Goal: Answer question/provide support

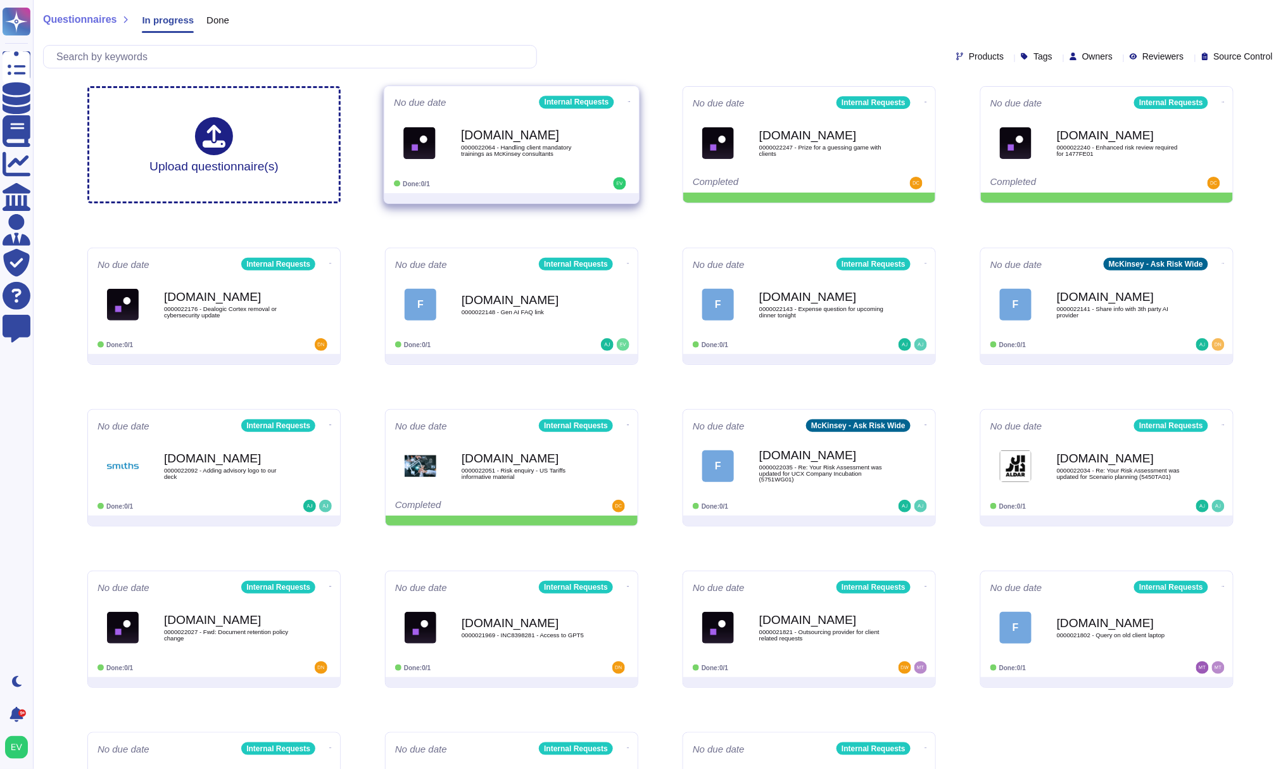
click at [529, 130] on b "[DOMAIN_NAME]" at bounding box center [525, 135] width 128 height 12
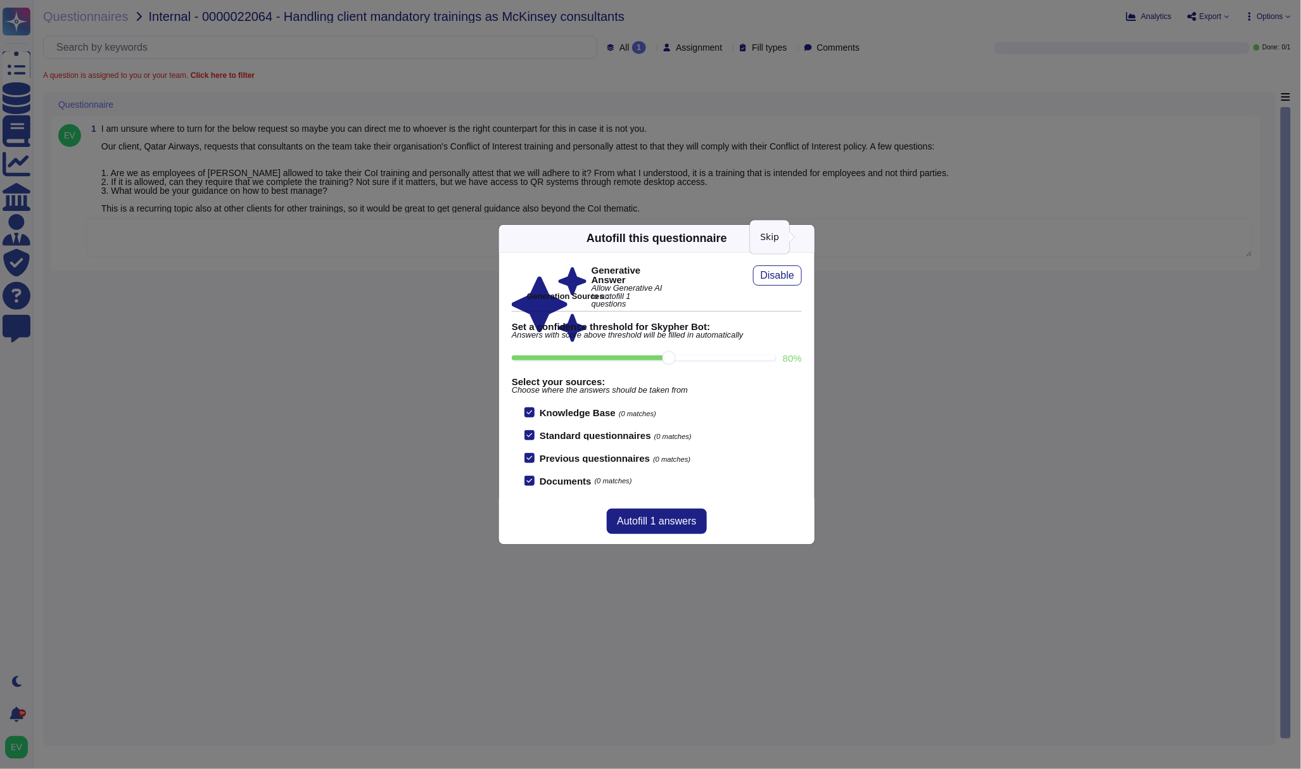
click at [807, 238] on icon at bounding box center [807, 238] width 0 height 0
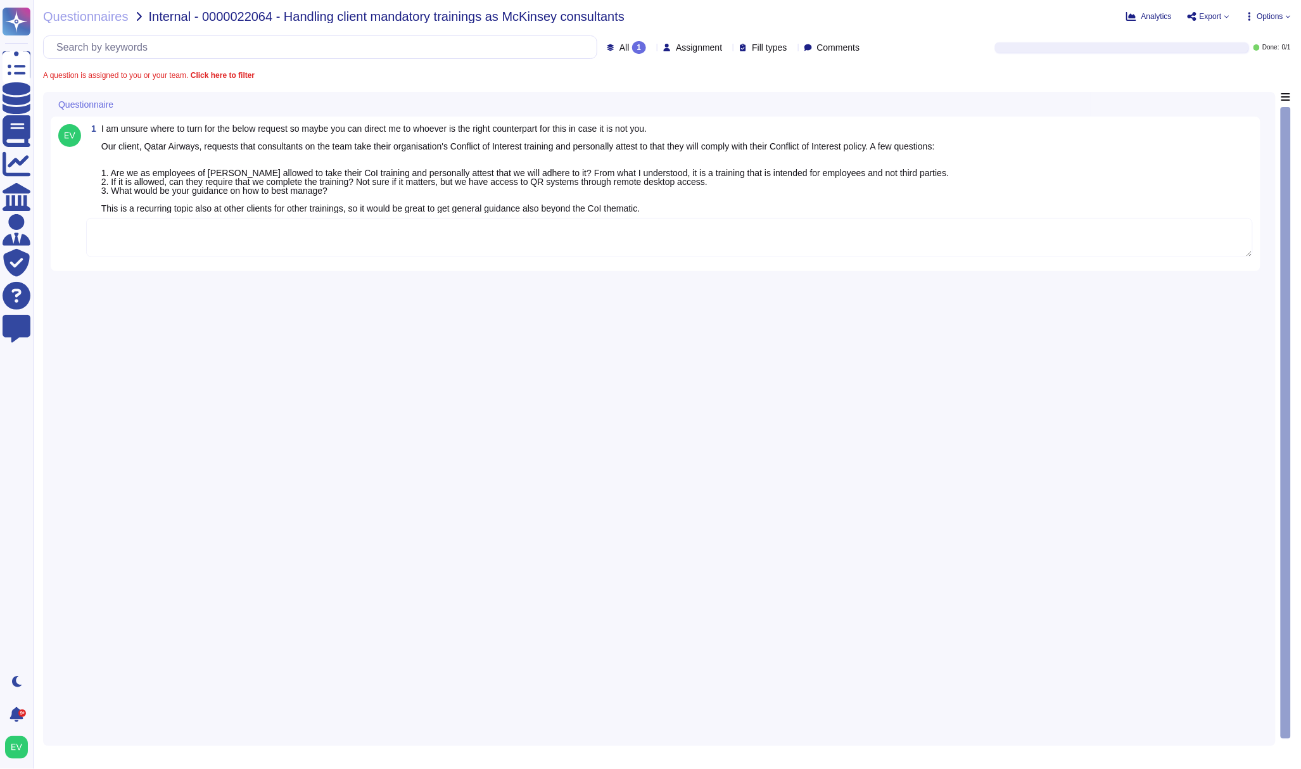
click at [383, 241] on textarea at bounding box center [669, 237] width 1167 height 39
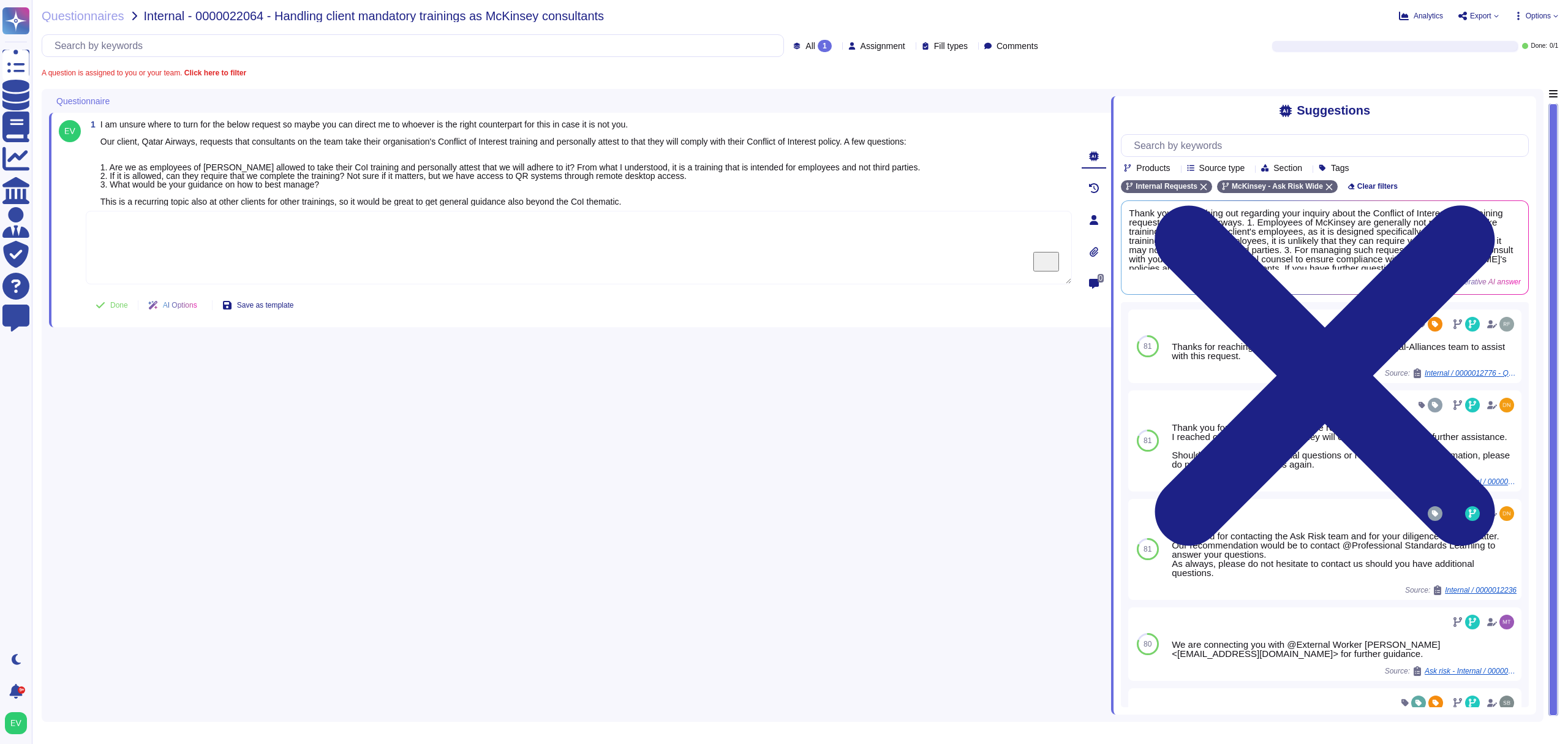
click at [262, 238] on textarea "To enrich screen reader interactions, please activate Accessibility in Grammarl…" at bounding box center [579, 248] width 987 height 74
paste textarea "Thank you for your patience as we worked on your request. We are connecting you…"
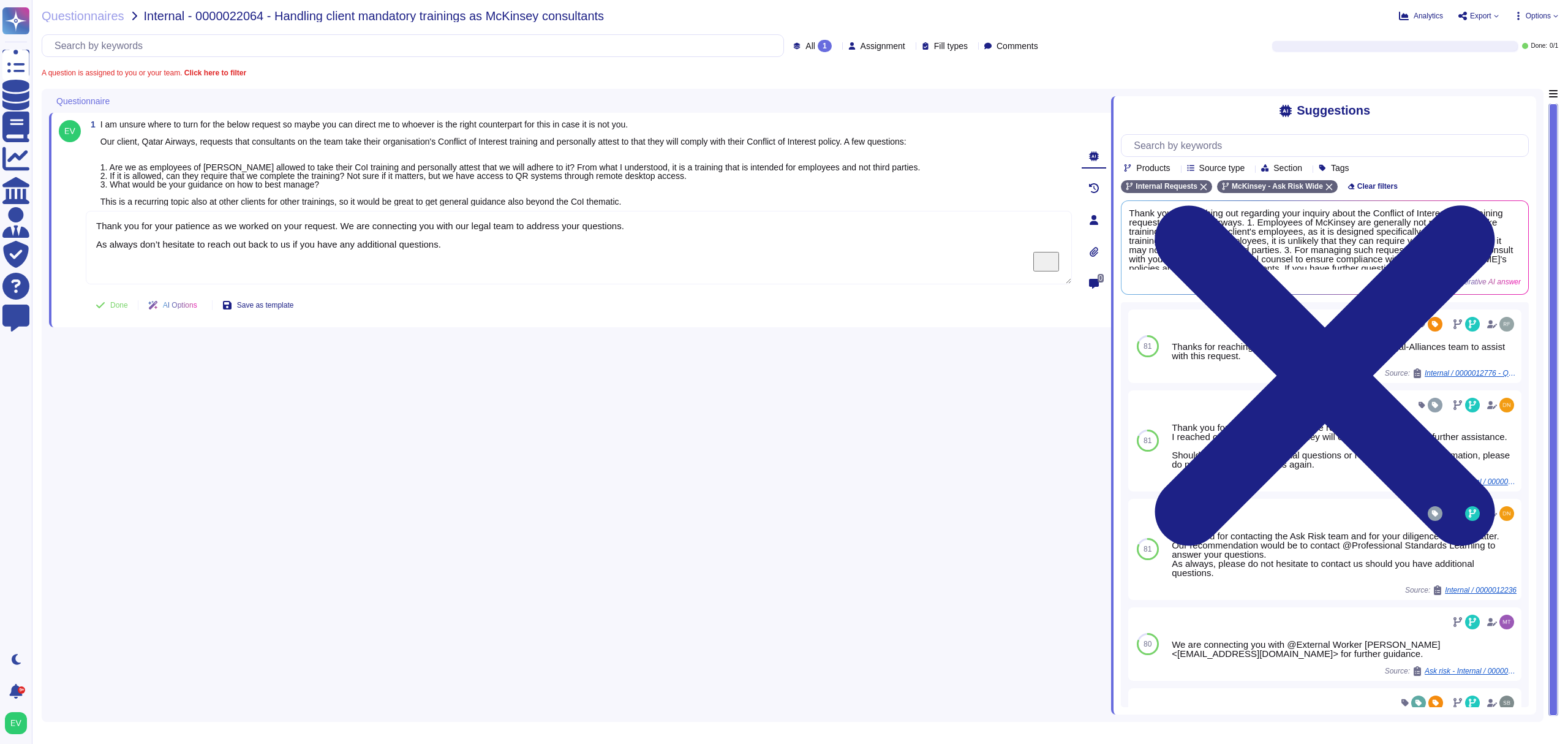
type textarea "Thank you for your patience as we worked on your request. We are connecting you…"
click at [99, 307] on icon at bounding box center [100, 305] width 9 height 6
click at [84, 9] on div "Questionnaires Internal - 0000022064 - Handling client mandatory trainings as M…" at bounding box center [800, 372] width 1536 height 744
click at [83, 11] on span "Questionnaires" at bounding box center [82, 15] width 82 height 13
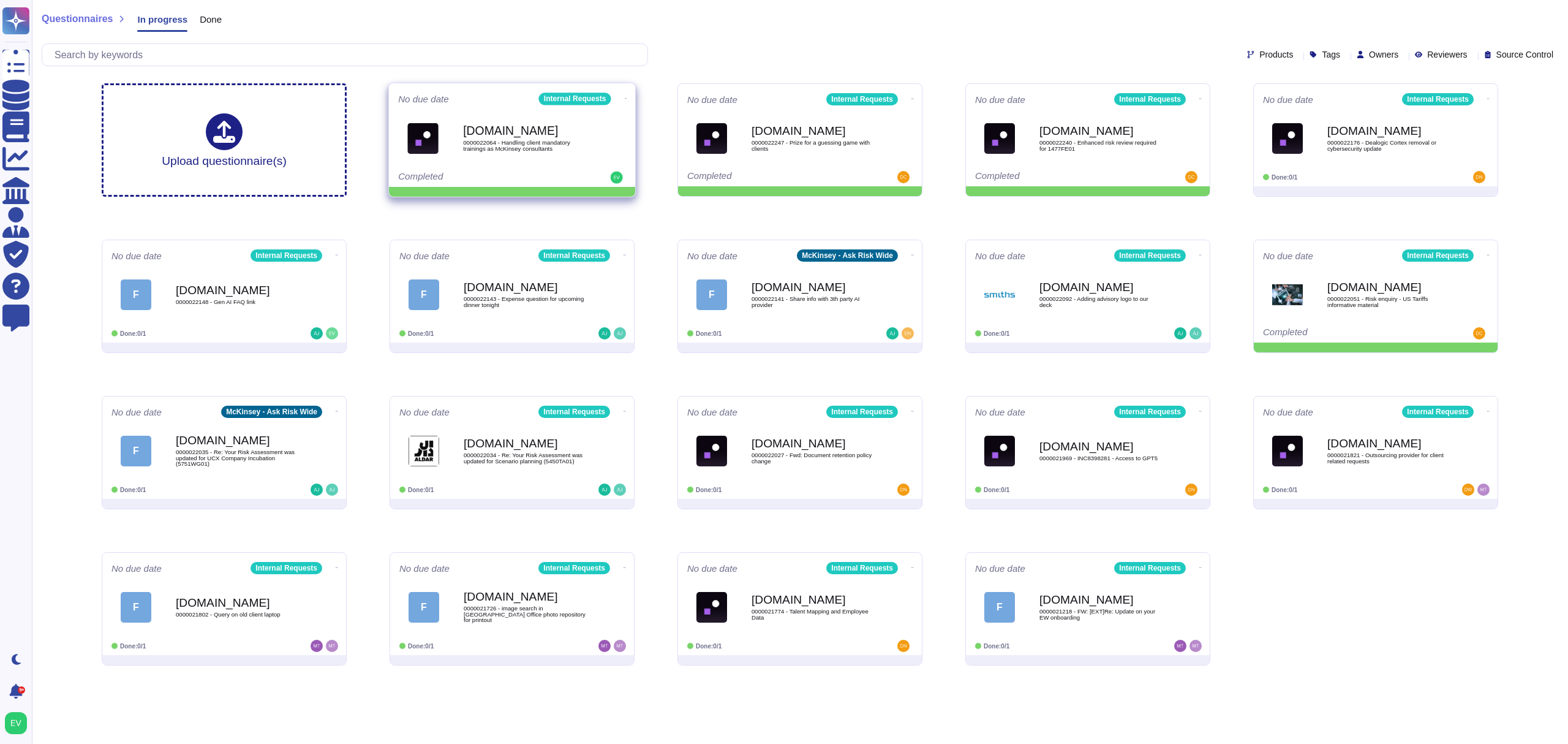
click at [625, 100] on icon at bounding box center [626, 98] width 3 height 3
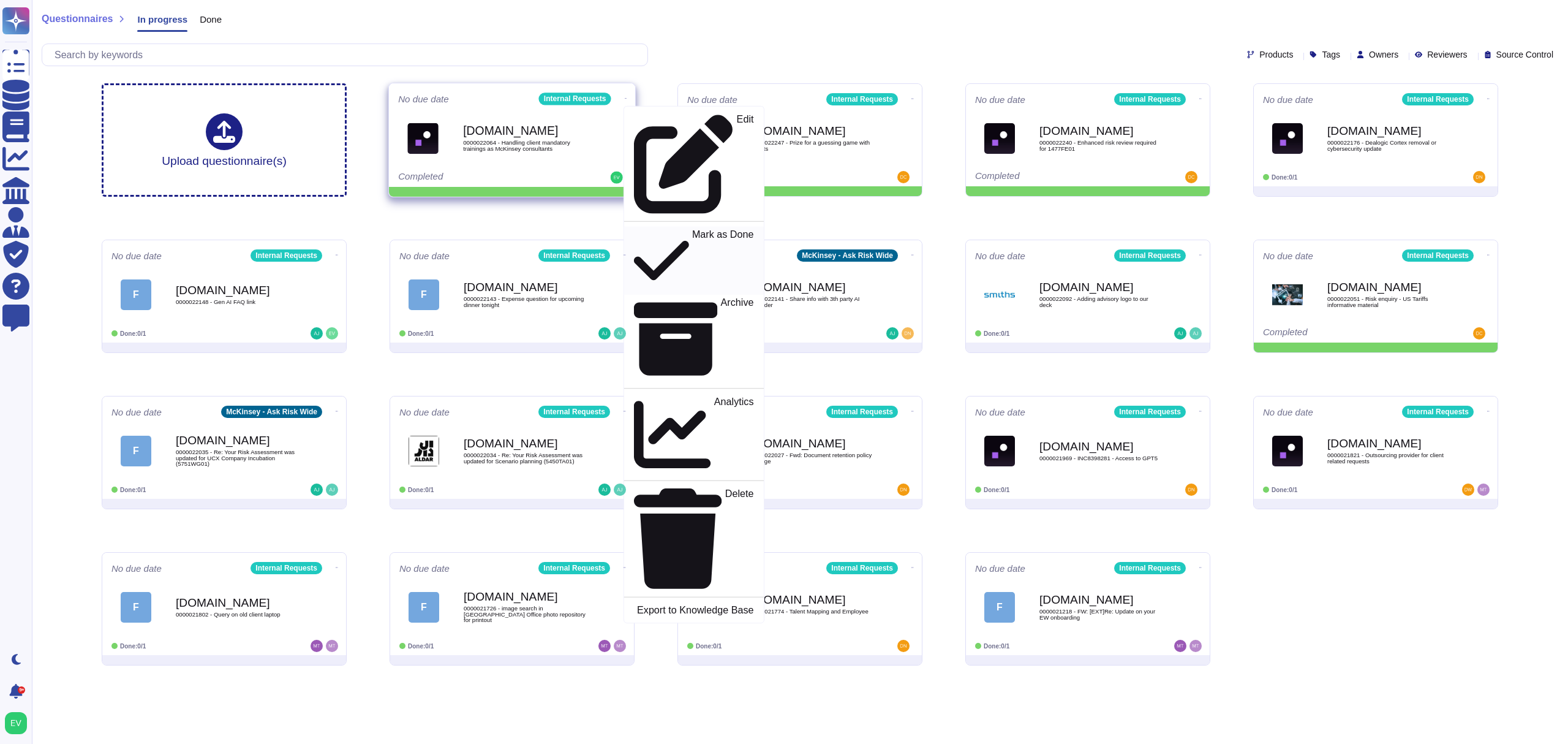
click at [693, 229] on p "Mark as Done" at bounding box center [724, 260] width 62 height 63
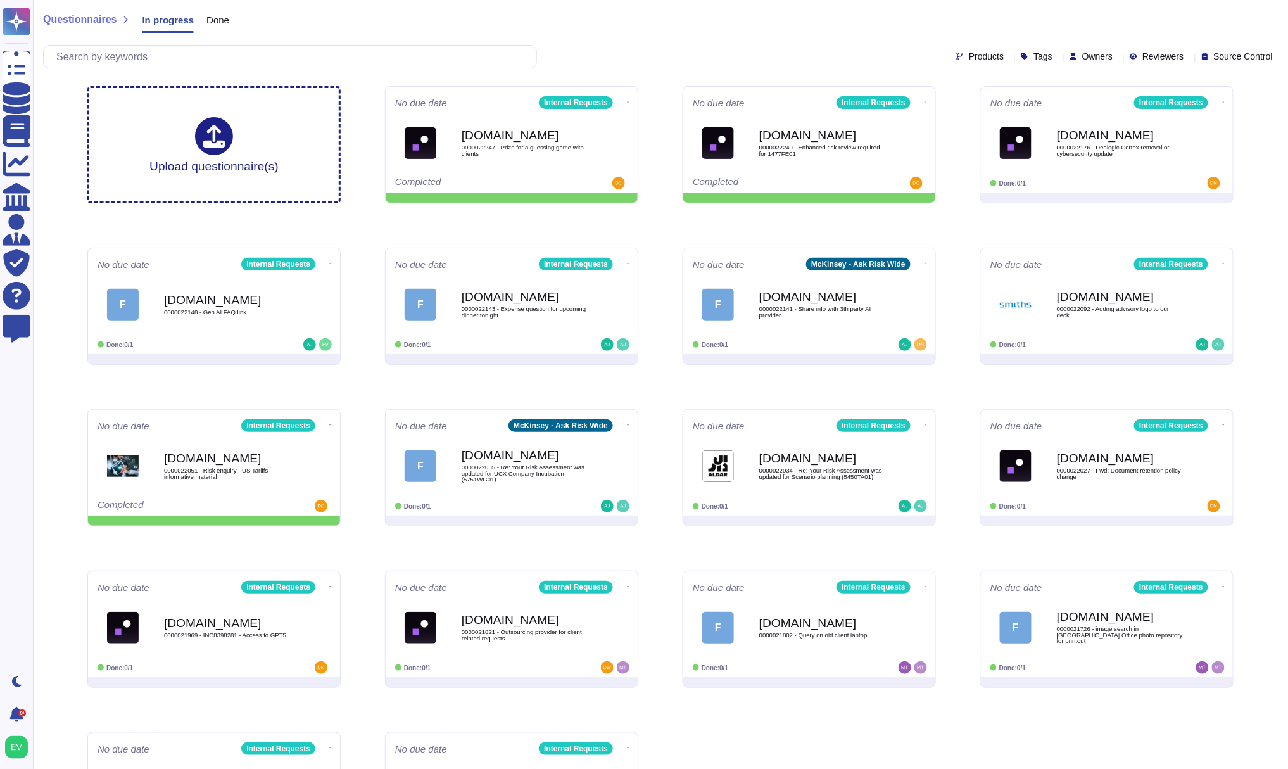
click at [56, 23] on span "Questionnaires" at bounding box center [79, 20] width 73 height 10
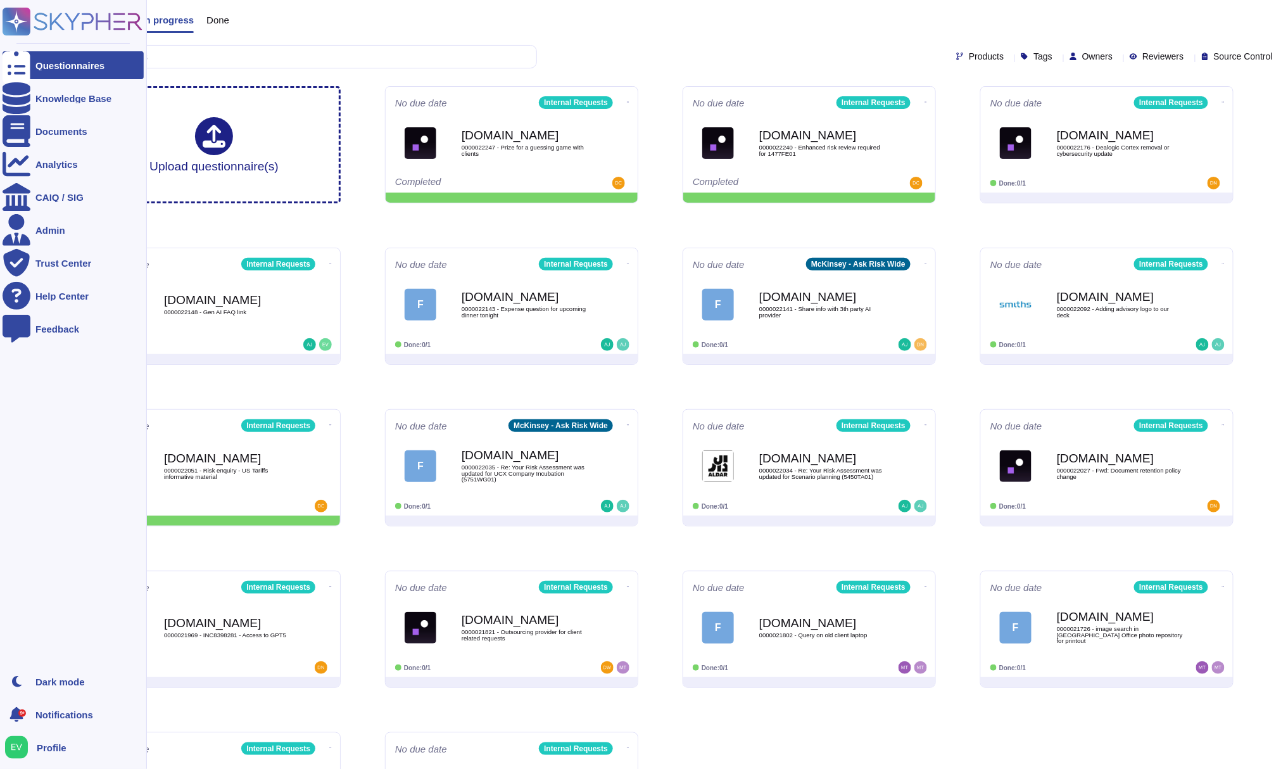
click at [18, 18] on icon at bounding box center [16, 21] width 25 height 25
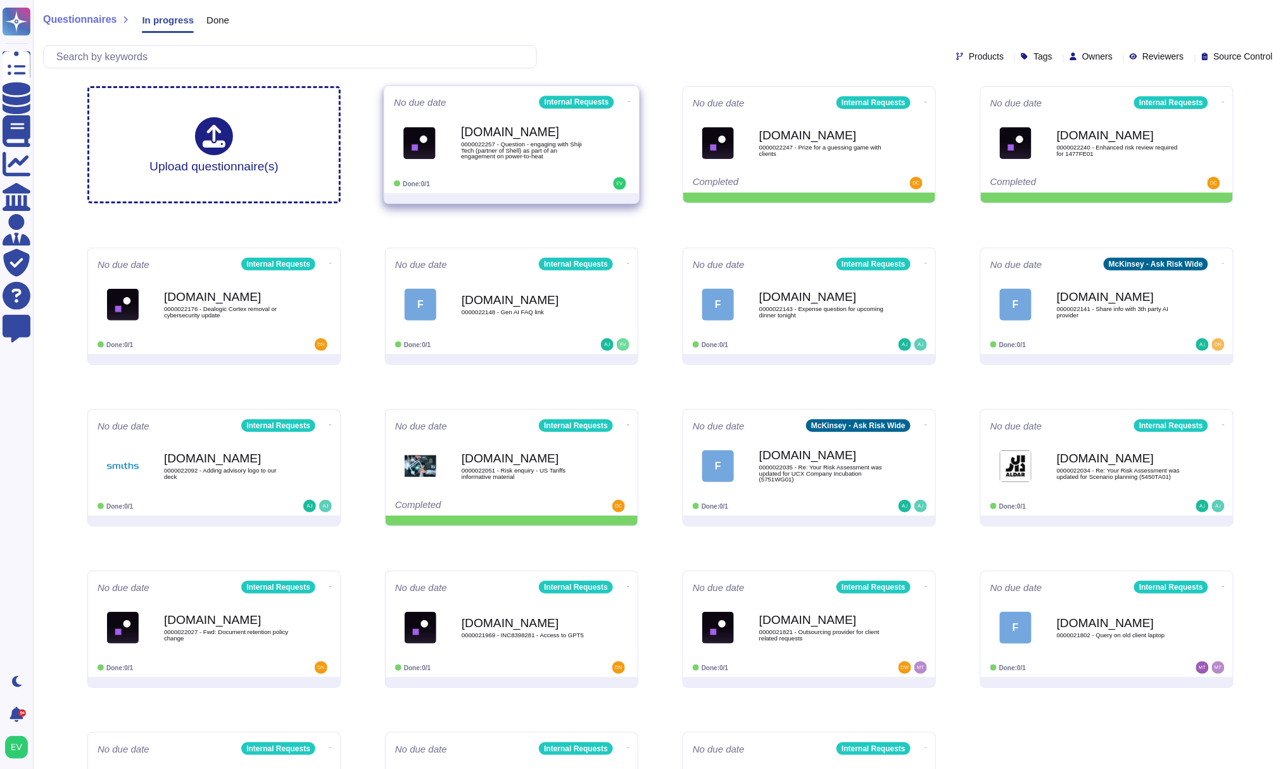
click at [536, 148] on span "0000022257 - Question - engaging with Shiji Tech (partner of Shell) as part of …" at bounding box center [525, 150] width 128 height 18
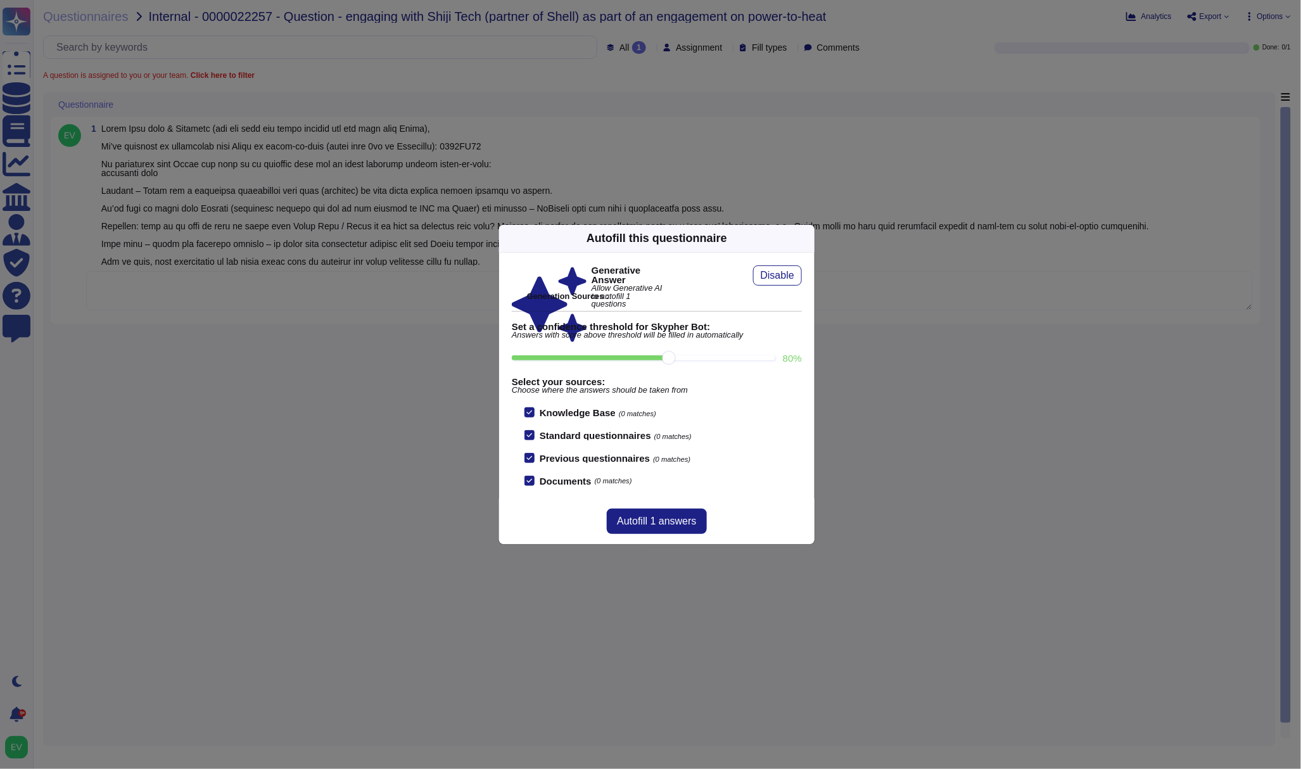
click at [807, 238] on icon at bounding box center [807, 238] width 0 height 0
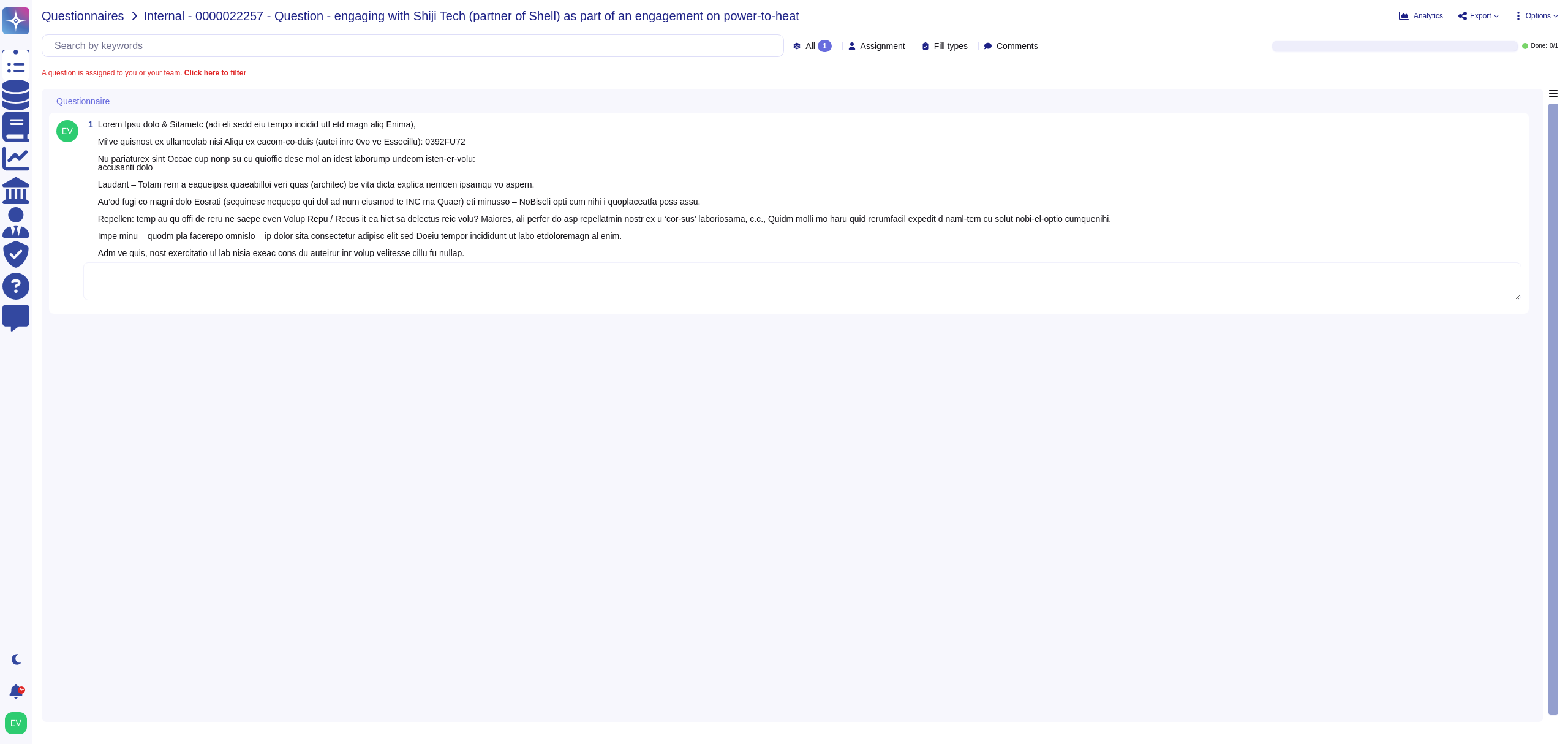
click at [79, 15] on span "Questionnaires" at bounding box center [82, 15] width 82 height 13
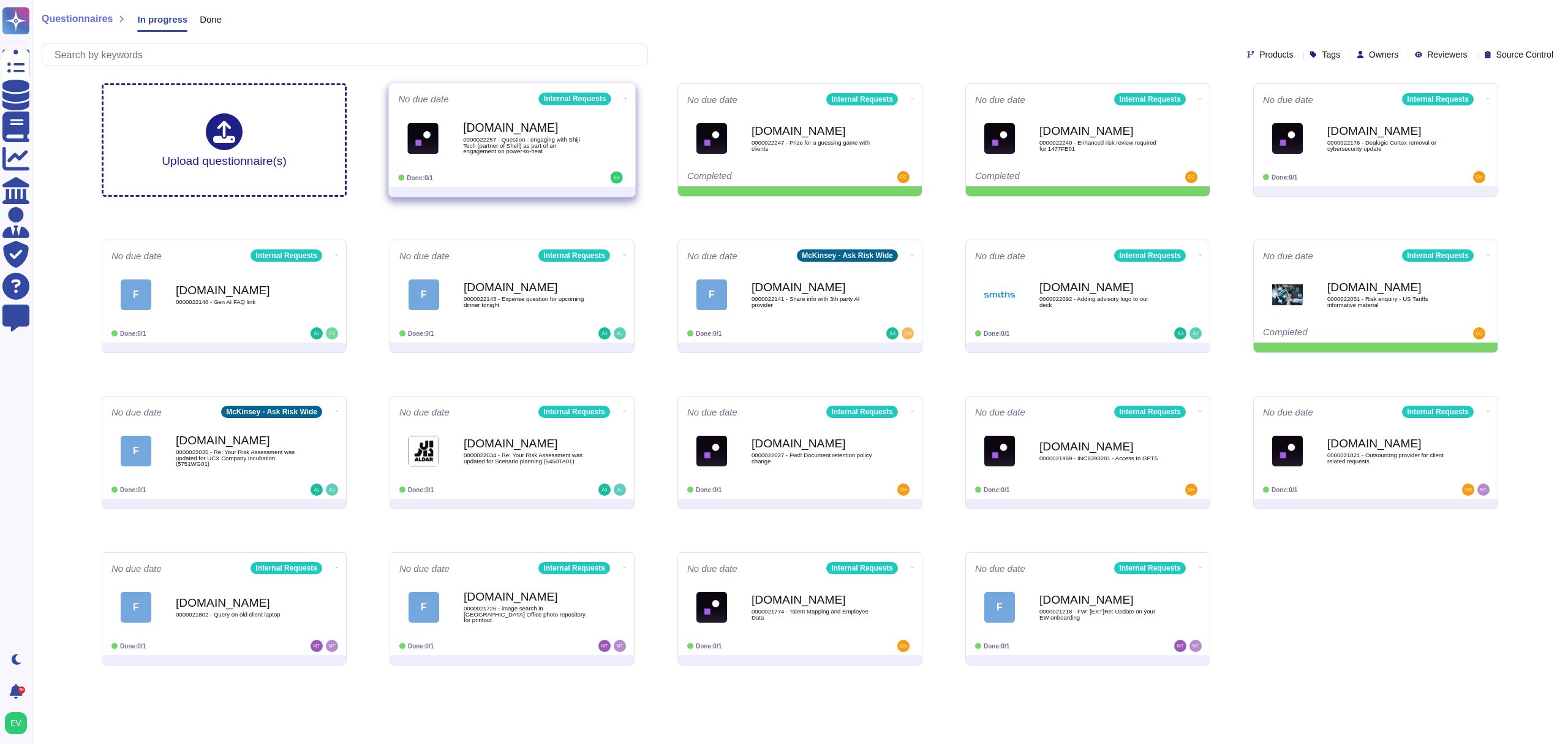
click at [625, 97] on icon at bounding box center [626, 98] width 3 height 3
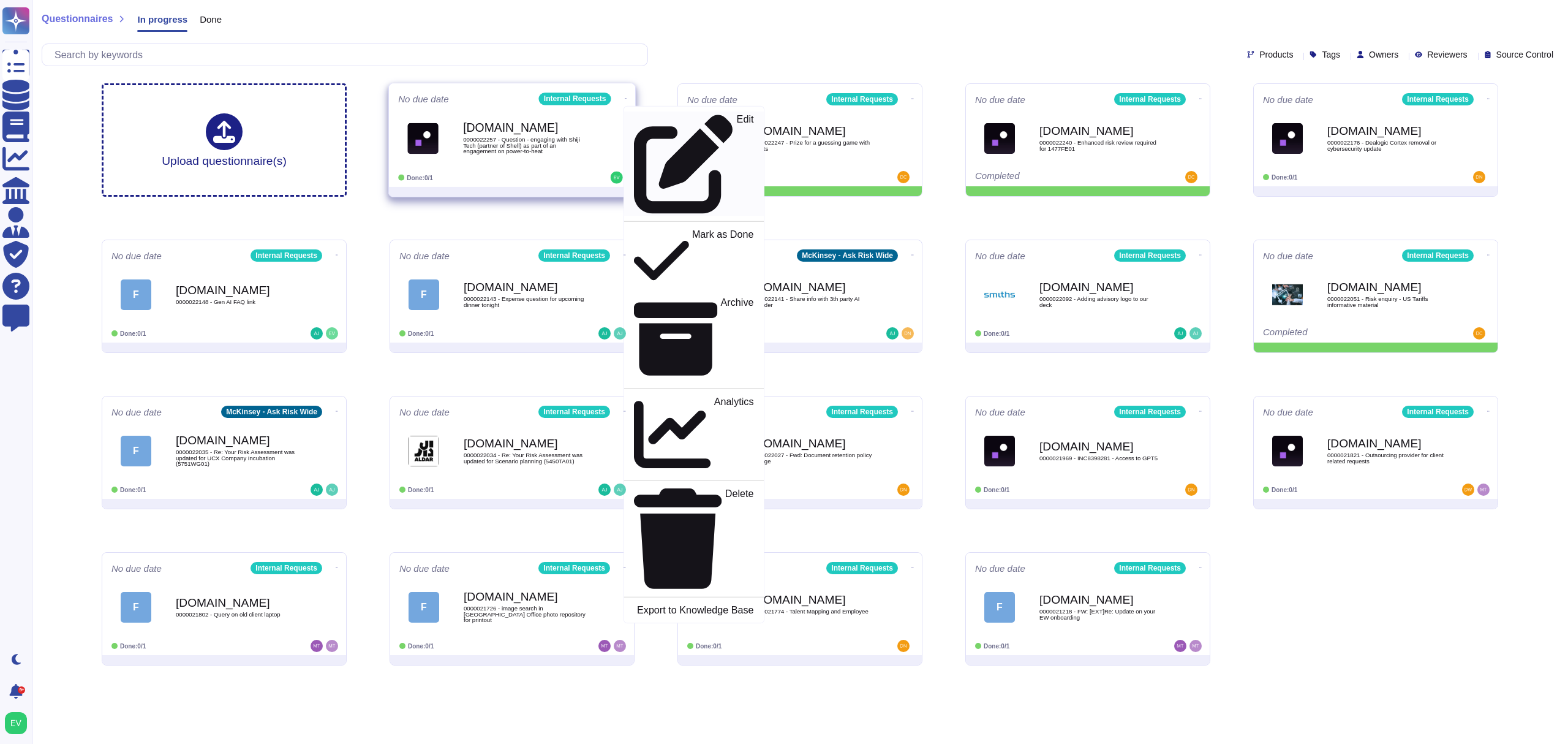
click at [737, 118] on p "Edit" at bounding box center [746, 164] width 17 height 100
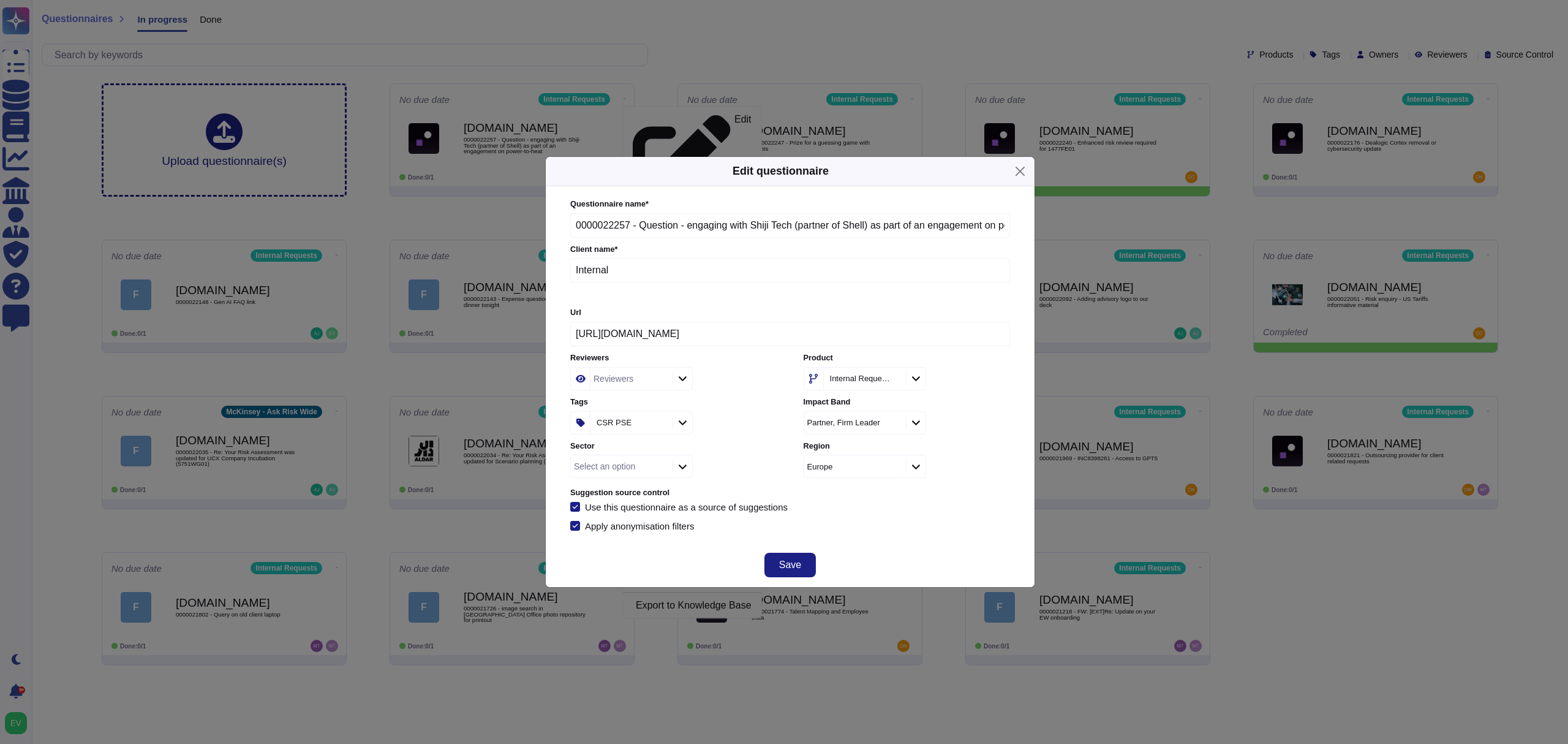
click at [649, 474] on div "Select an option" at bounding box center [620, 466] width 99 height 22
type input "gl"
click at [640, 532] on span "Global Energy & Materials" at bounding box center [636, 535] width 106 height 11
click at [783, 570] on span "Save" at bounding box center [790, 565] width 22 height 10
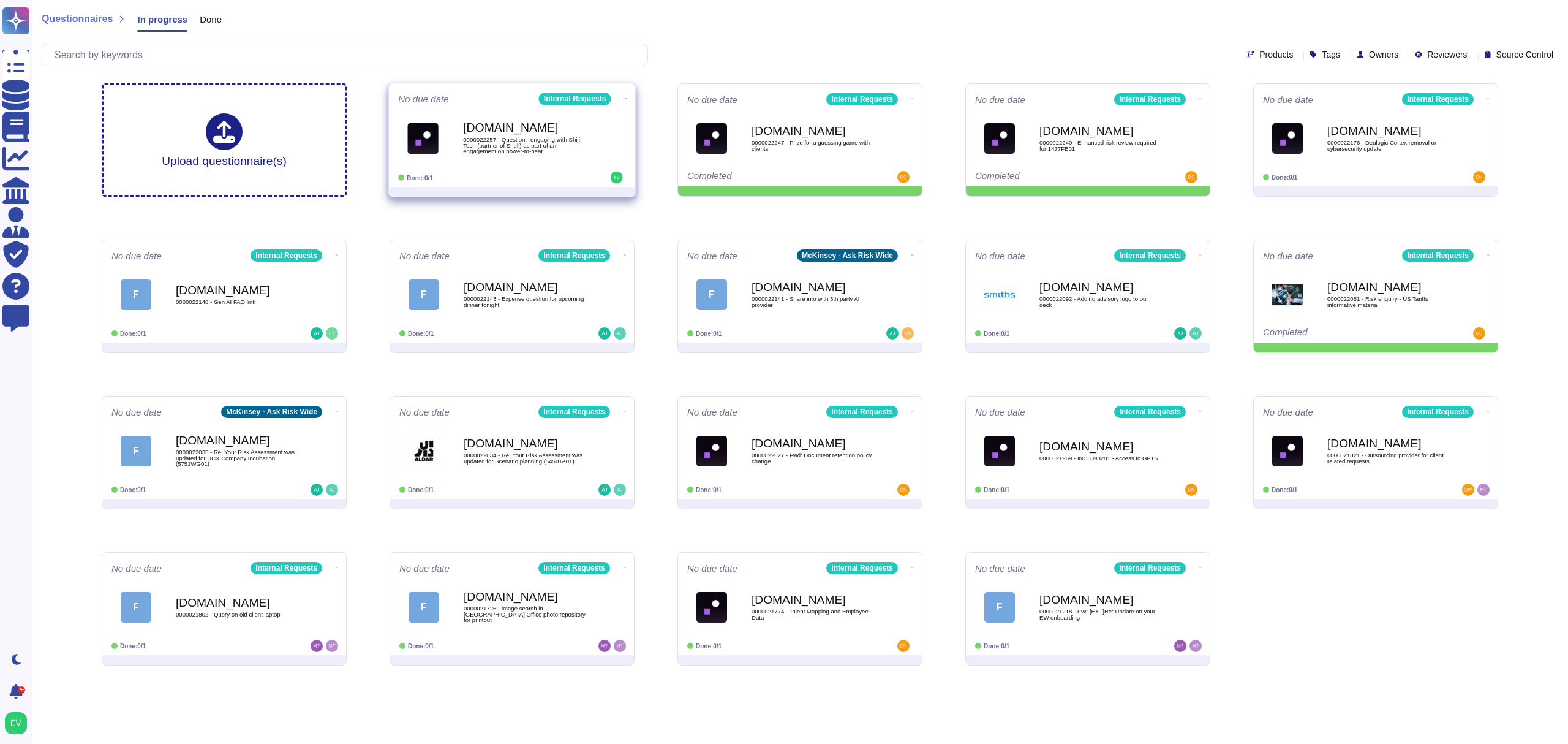
click at [483, 106] on div "No due date Internal Requests [DOMAIN_NAME] 0000022257 - Question - engaging wi…" at bounding box center [512, 134] width 247 height 104
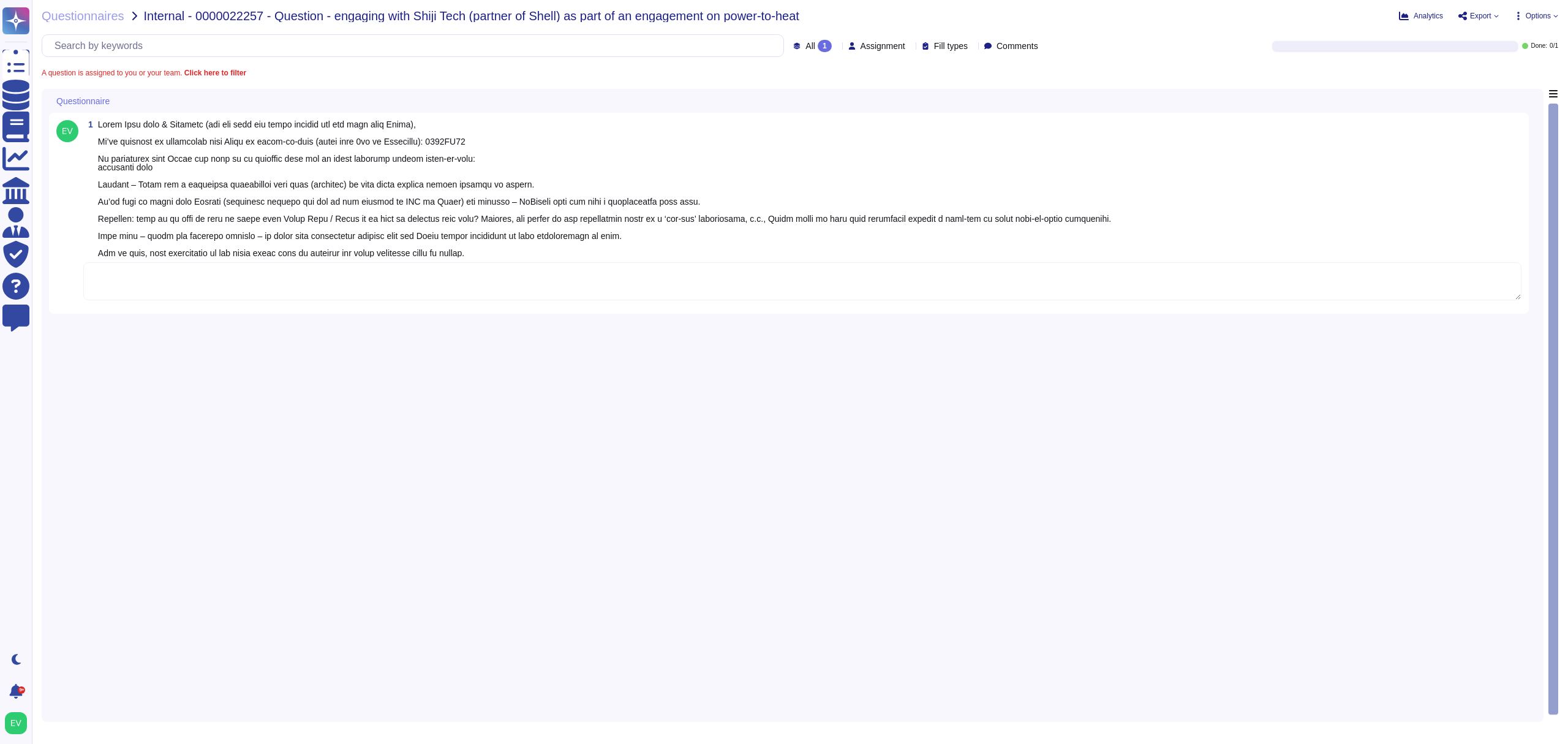
click at [160, 284] on textarea "To enrich screen reader interactions, please activate Accessibility in Grammarl…" at bounding box center [802, 281] width 1438 height 38
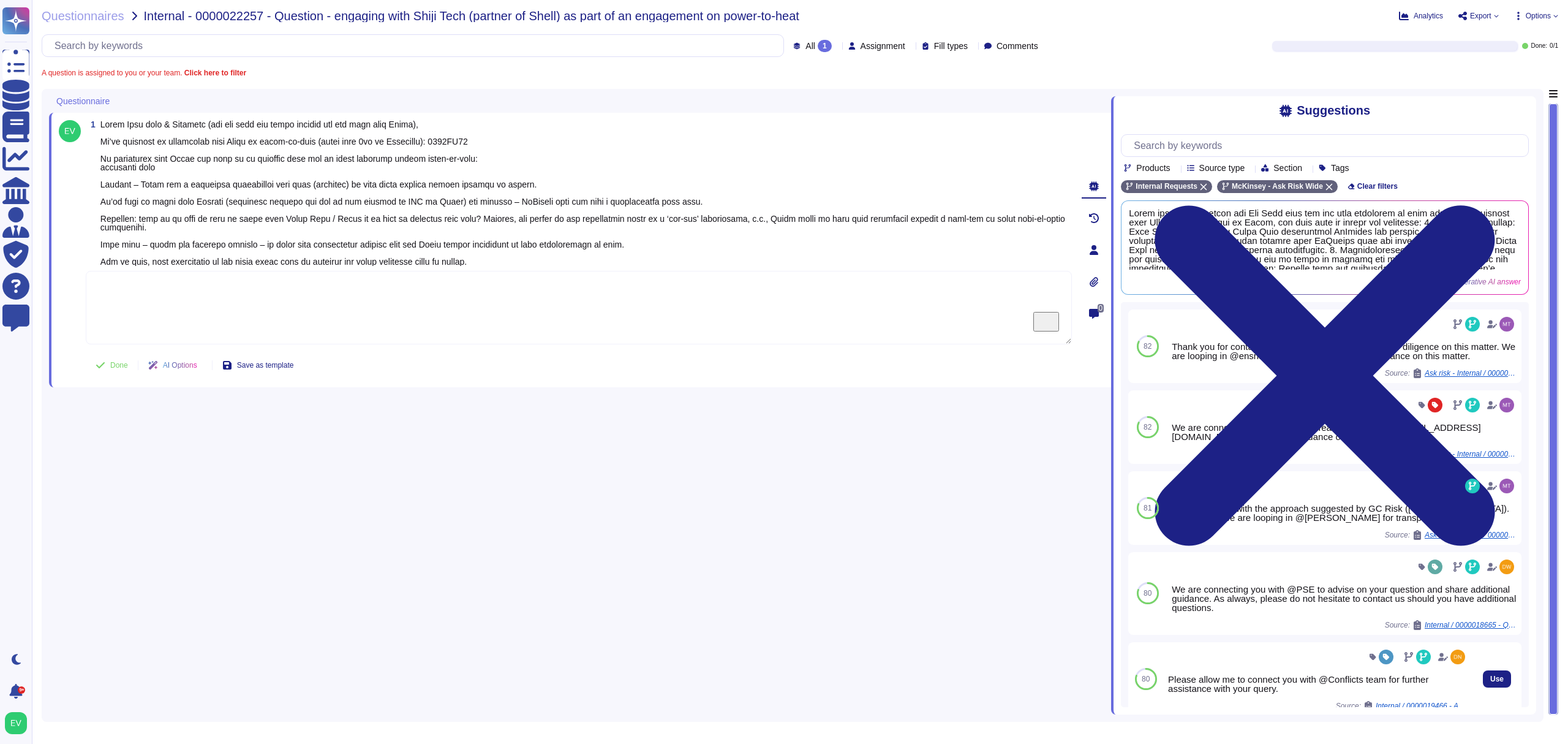
scroll to position [70, 0]
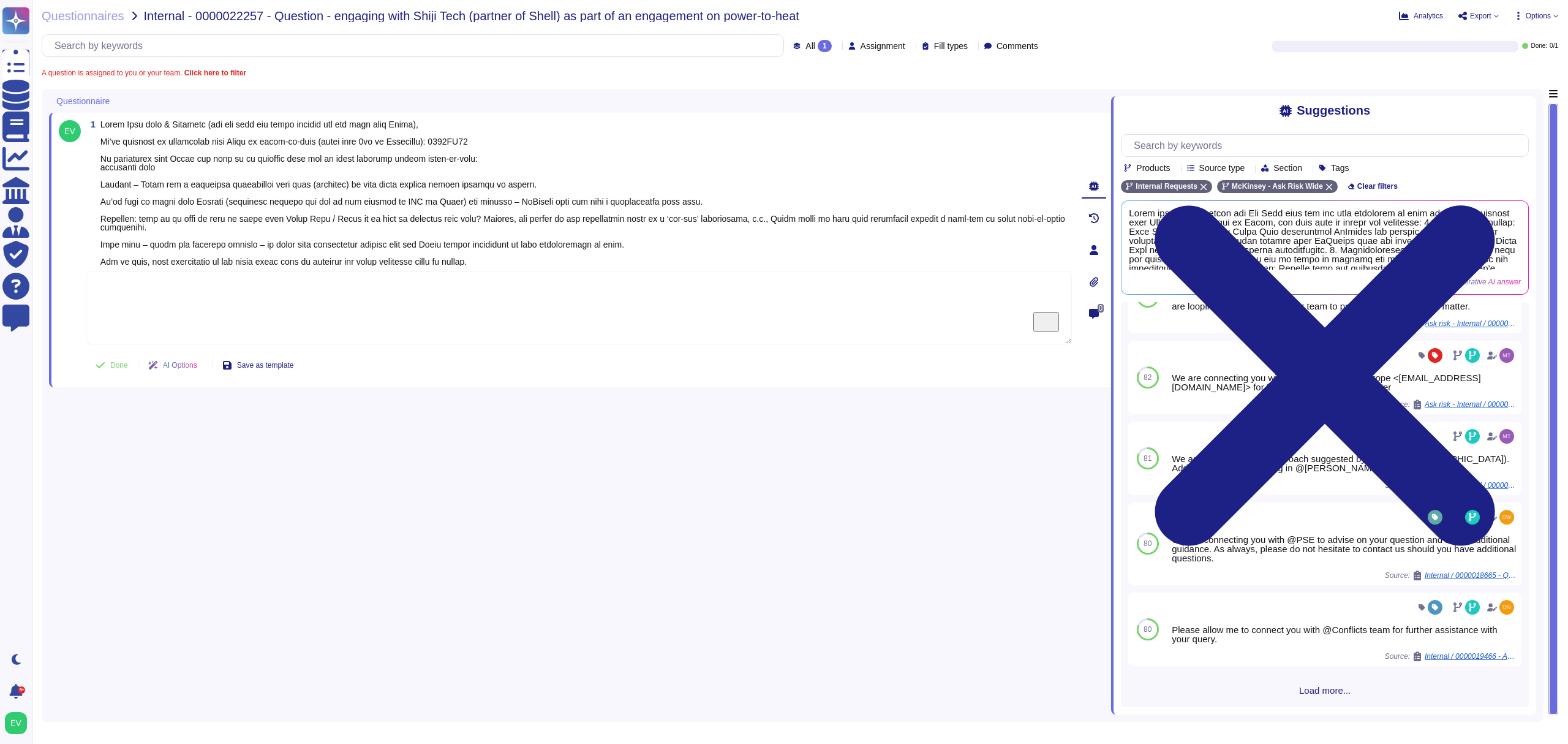
click at [235, 315] on textarea "To enrich screen reader interactions, please activate Accessibility in Grammarl…" at bounding box center [579, 308] width 987 height 74
paste textarea "Thank you for contacting the Ask Risk team and for your diligence on this matte…"
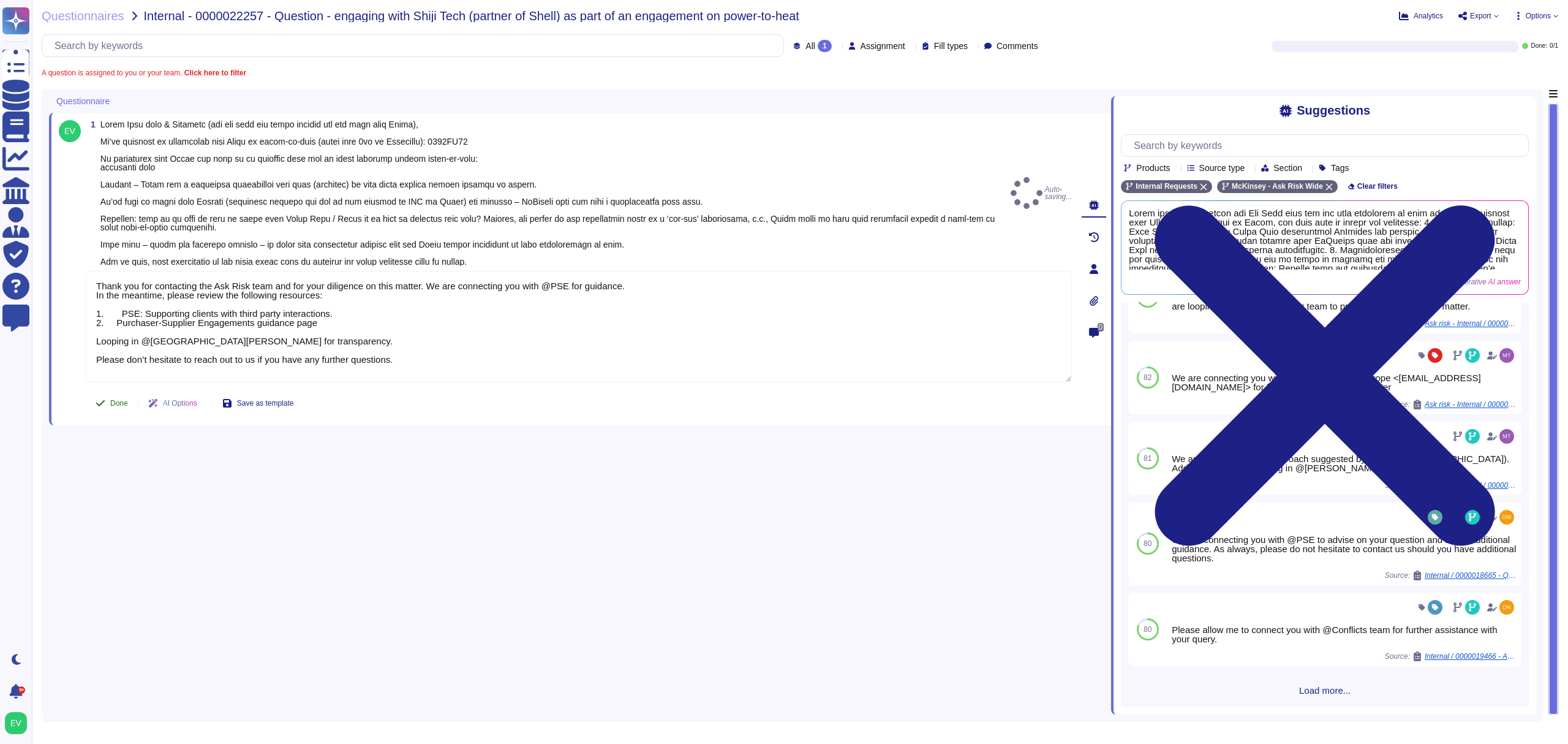
type textarea "Thank you for contacting the Ask Risk team and for your diligence on this matte…"
click at [120, 412] on button "Done" at bounding box center [112, 402] width 52 height 24
click at [74, 21] on span "Questionnaires" at bounding box center [82, 15] width 82 height 13
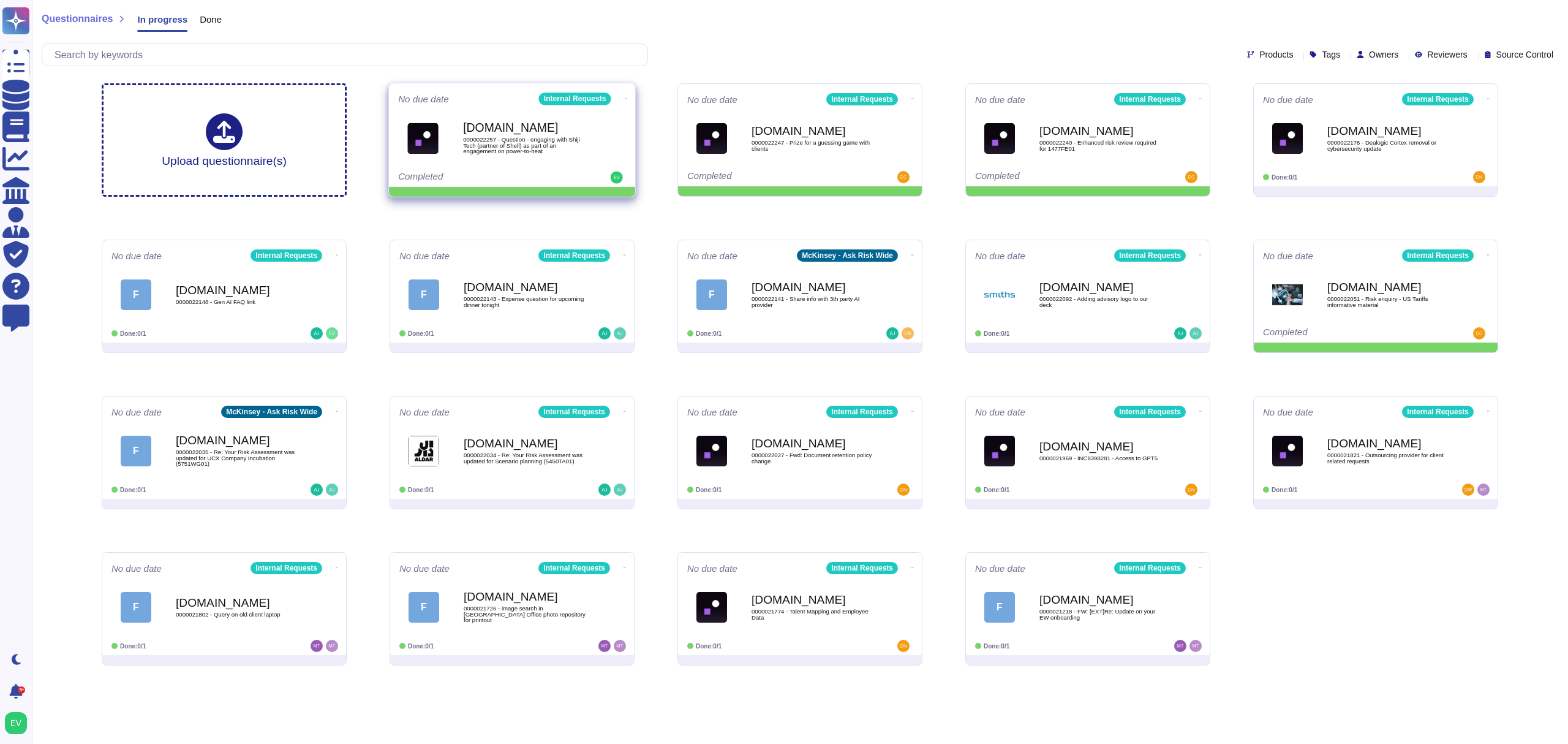
click at [625, 100] on icon at bounding box center [626, 98] width 3 height 3
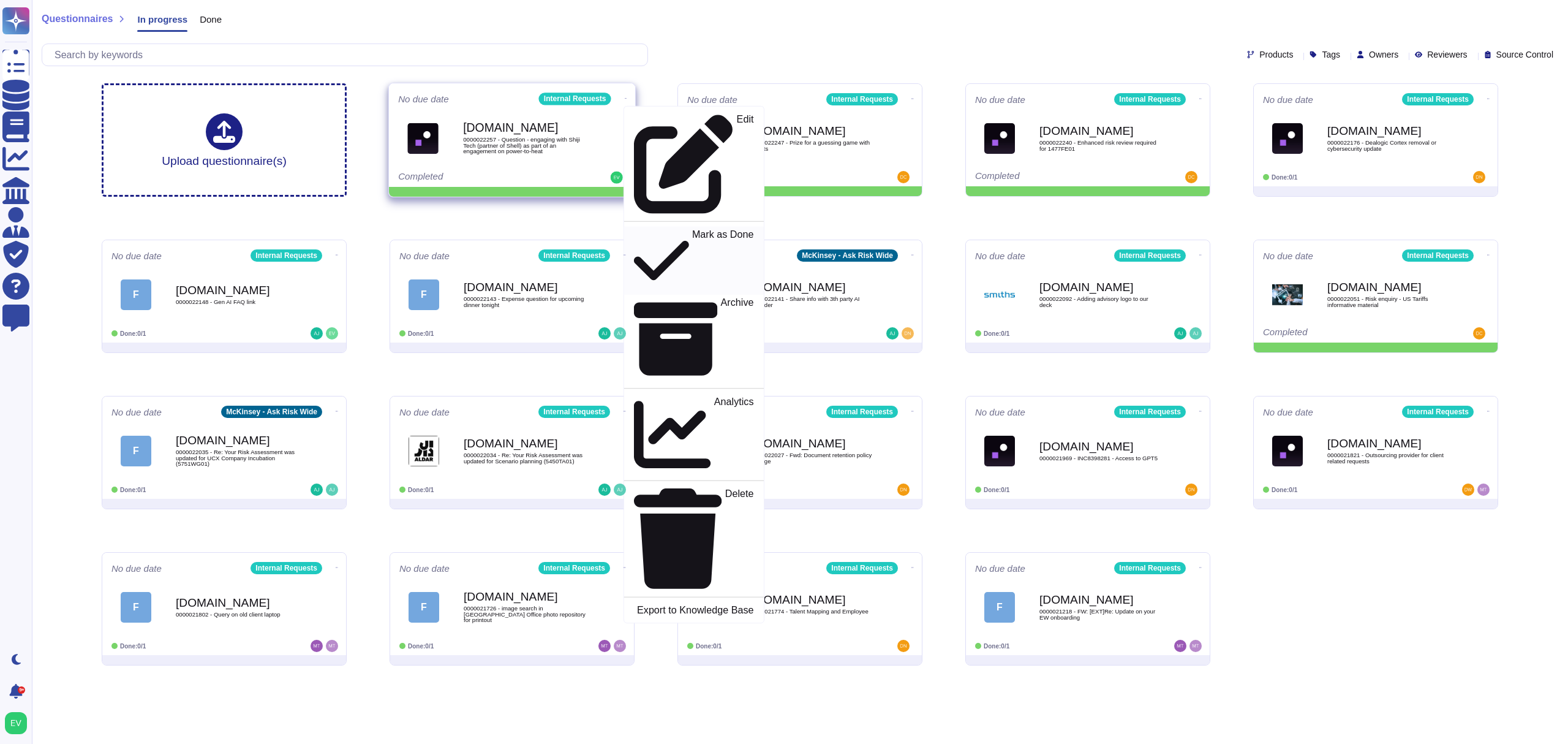
click at [693, 229] on p "Mark as Done" at bounding box center [724, 260] width 62 height 63
